Goal: Task Accomplishment & Management: Manage account settings

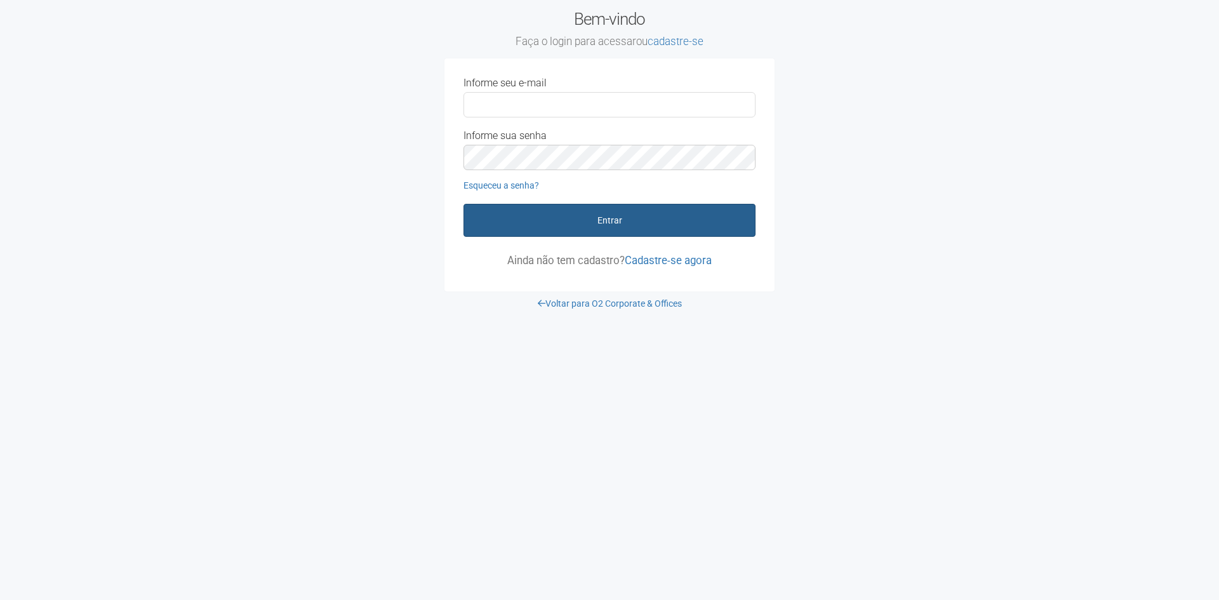
type input "**********"
click at [623, 217] on button "Entrar" at bounding box center [609, 220] width 292 height 33
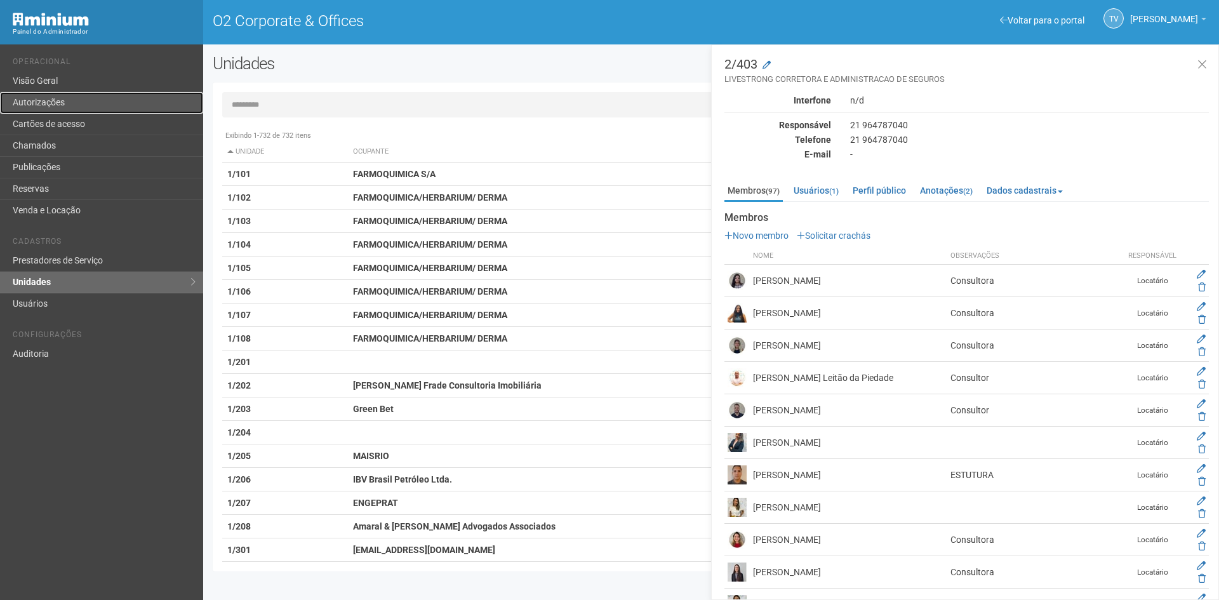
click at [53, 103] on link "Autorizações" at bounding box center [101, 103] width 203 height 22
